Goal: Task Accomplishment & Management: Manage account settings

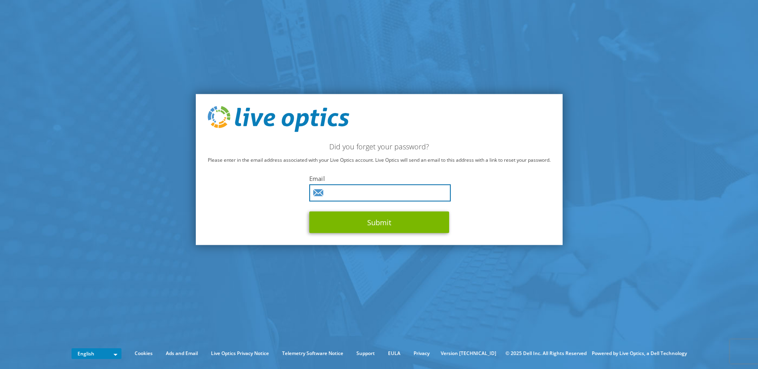
click at [352, 193] on input "text" at bounding box center [379, 193] width 141 height 17
type input "[PERSON_NAME][EMAIL_ADDRESS][PERSON_NAME][PERSON_NAME][DOMAIN_NAME]"
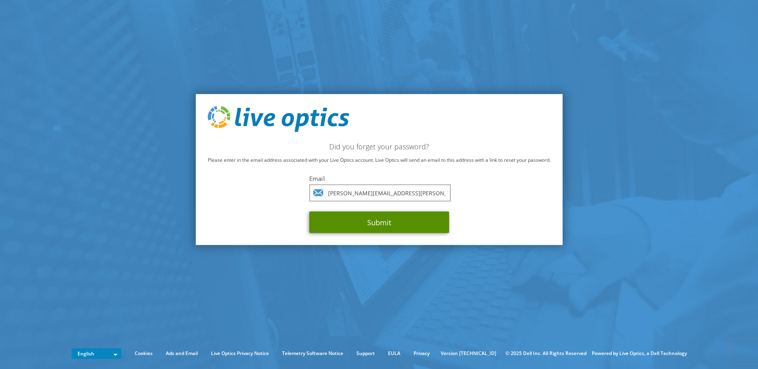
click at [360, 226] on button "Submit" at bounding box center [379, 223] width 140 height 22
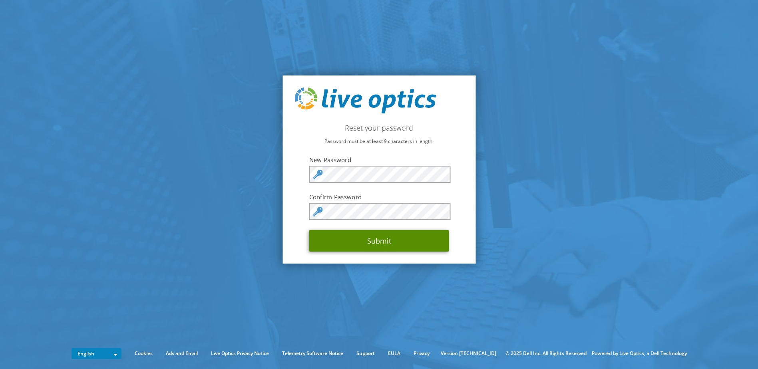
click at [372, 241] on button "Submit" at bounding box center [379, 241] width 140 height 22
